Goal: Information Seeking & Learning: Understand process/instructions

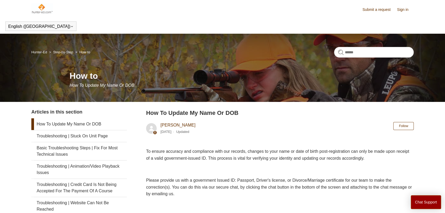
click at [70, 125] on link "How To Update My Name Or DOB" at bounding box center [79, 125] width 96 height 12
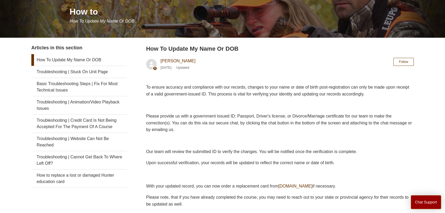
scroll to position [71, 0]
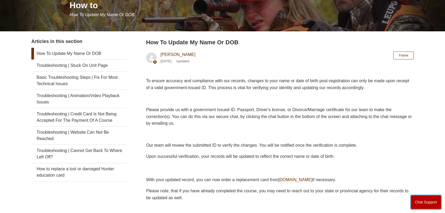
click at [423, 203] on button "Chat Support" at bounding box center [426, 203] width 31 height 14
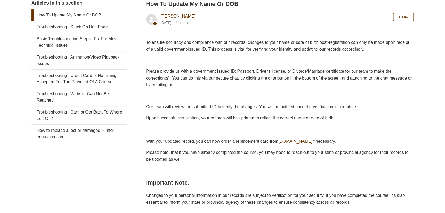
scroll to position [82, 0]
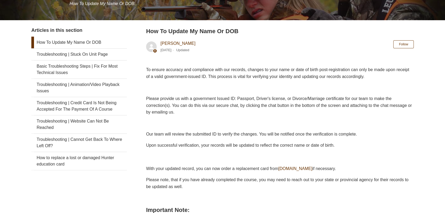
click at [83, 41] on link "How To Update My Name Or DOB" at bounding box center [79, 43] width 96 height 12
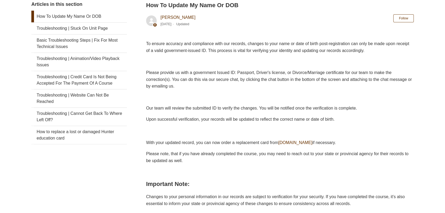
scroll to position [71, 0]
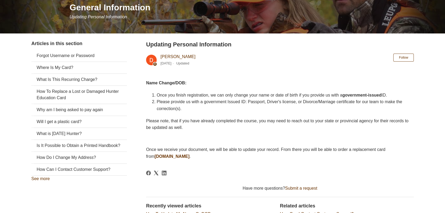
scroll to position [71, 0]
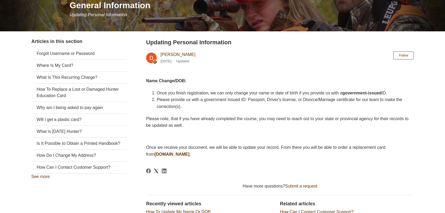
click at [258, 213] on body "Skip to main content Submit a request Sign in English (US) Español Français Hun…" at bounding box center [222, 116] width 445 height 375
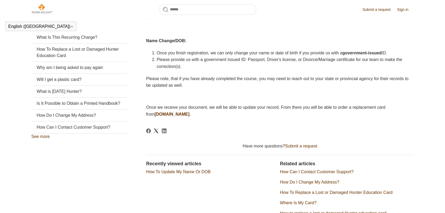
scroll to position [147, 0]
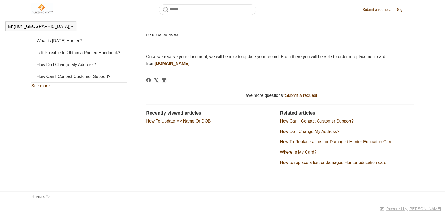
click at [44, 88] on link "See more" at bounding box center [40, 86] width 18 height 5
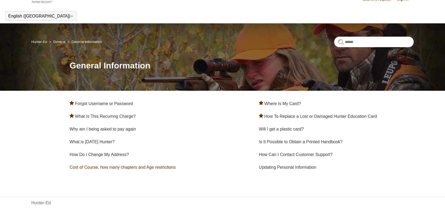
scroll to position [16, 0]
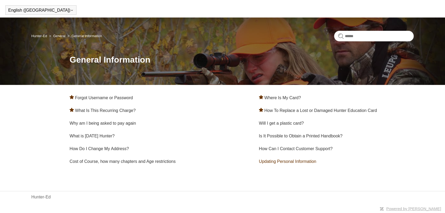
click at [297, 163] on link "Updating Personal Information" at bounding box center [287, 161] width 57 height 5
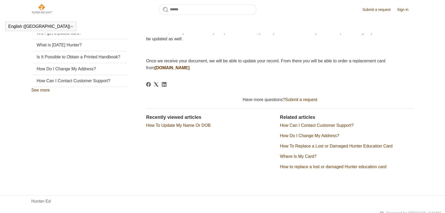
scroll to position [147, 0]
